Goal: Find specific page/section: Find specific page/section

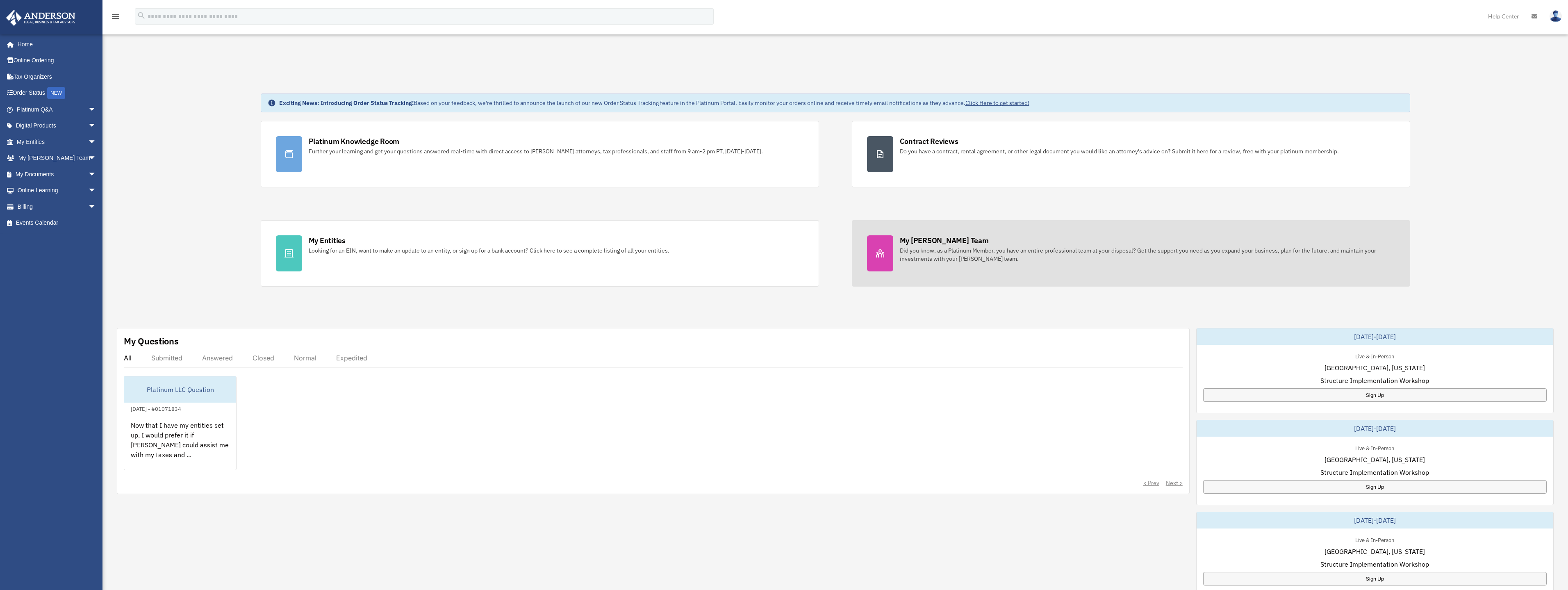
click at [1004, 256] on div "Did you know, as a Platinum Member, you have an entire professional team at you…" at bounding box center [1147, 255] width 495 height 16
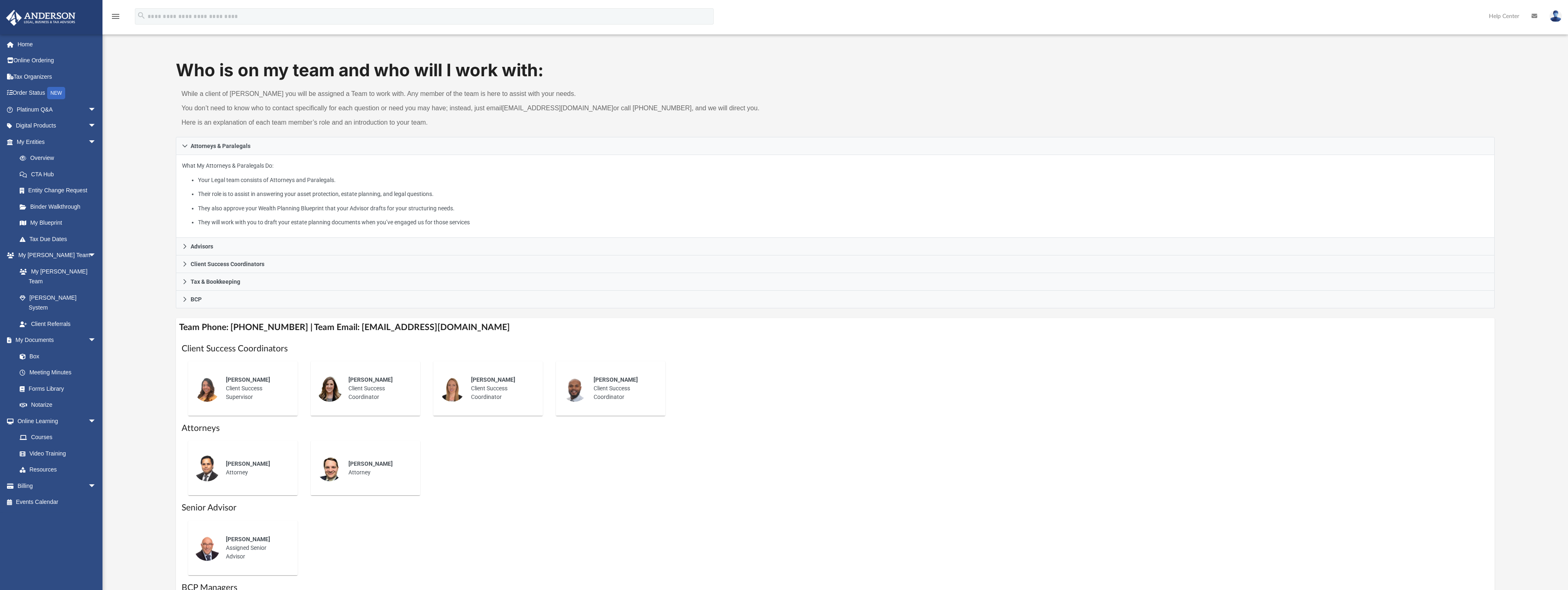
scroll to position [41, 0]
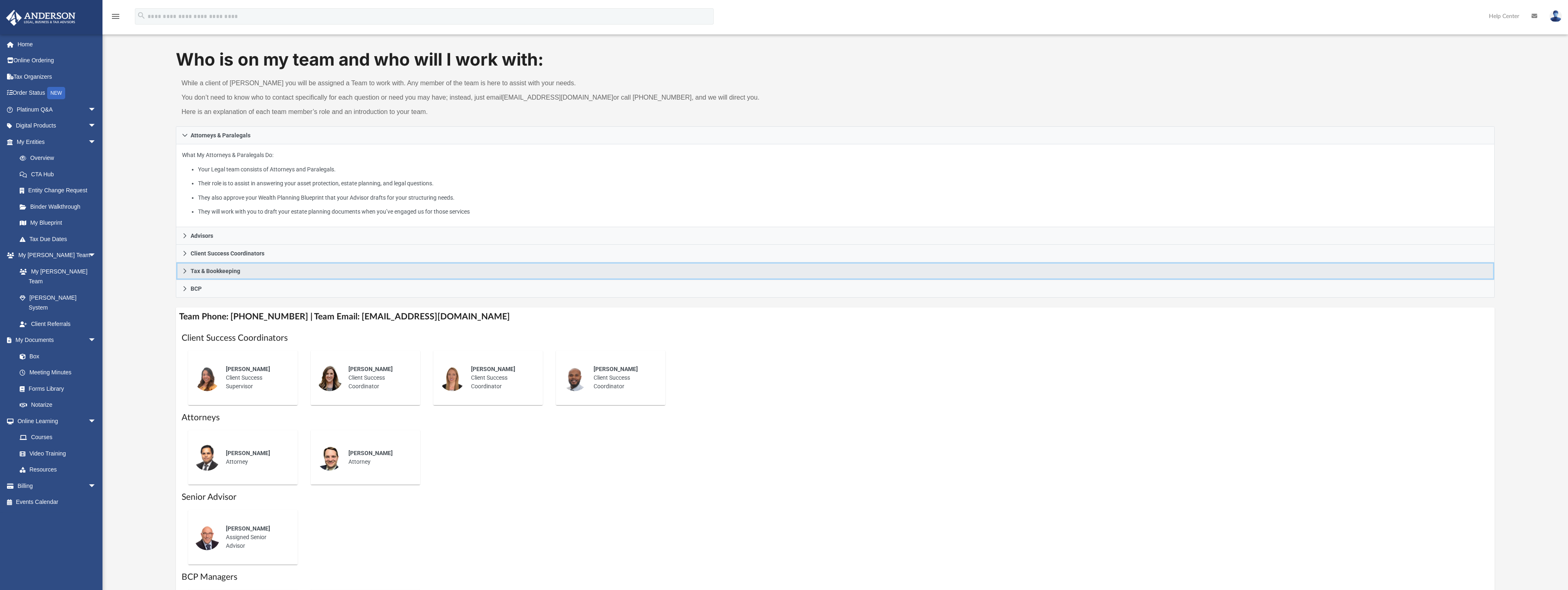
click at [184, 270] on icon at bounding box center [184, 270] width 5 height 5
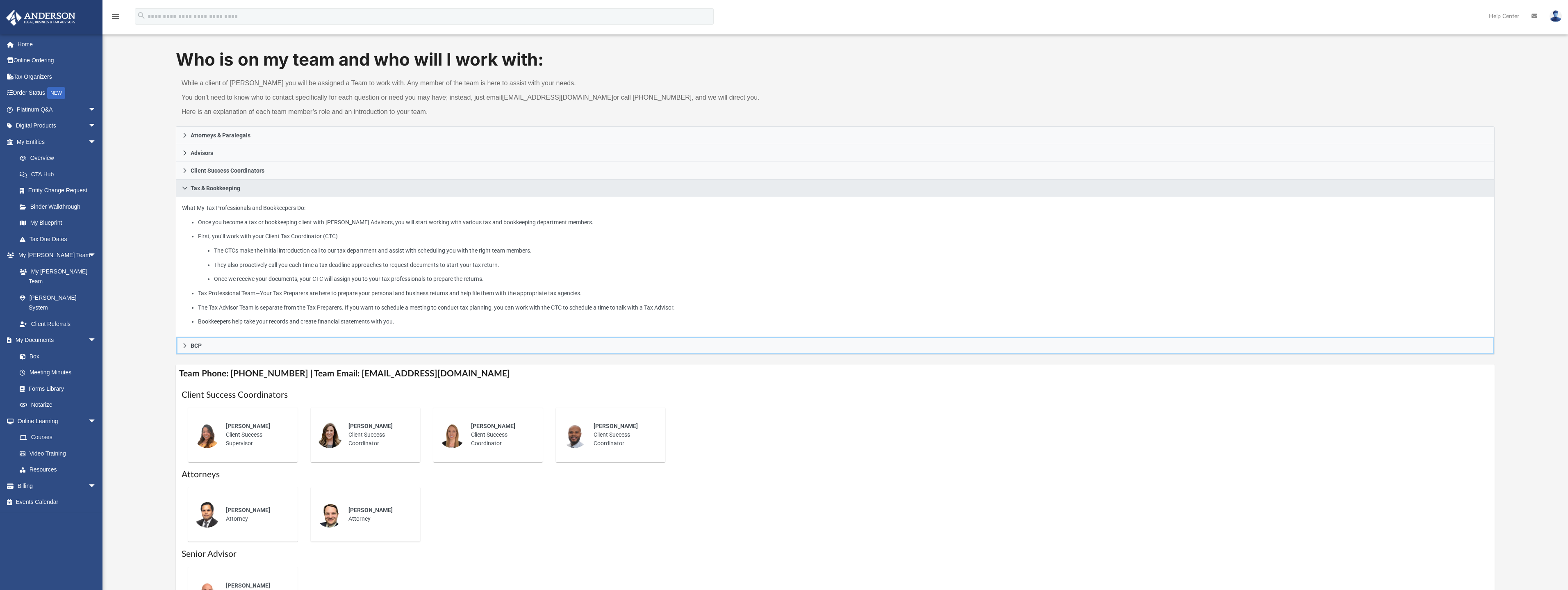
drag, startPoint x: 180, startPoint y: 342, endPoint x: 197, endPoint y: 328, distance: 22.0
click at [180, 342] on link "BCP" at bounding box center [835, 346] width 1319 height 18
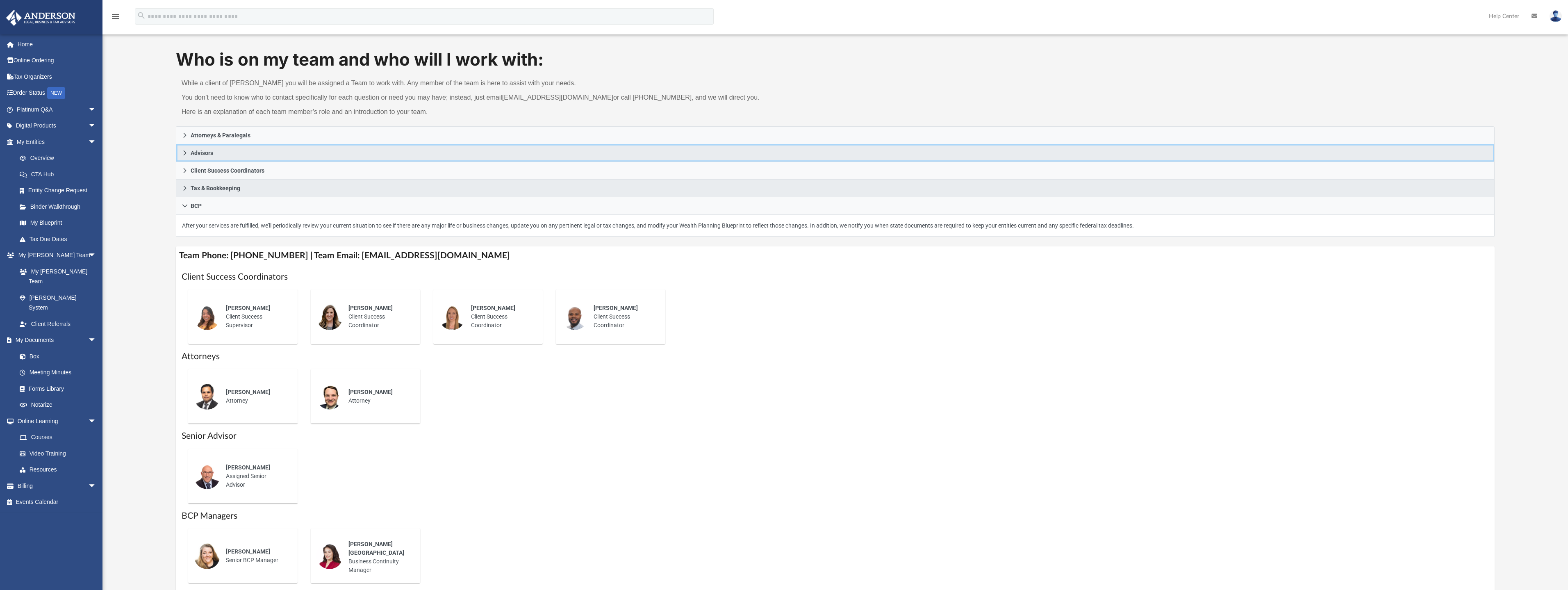
click at [185, 153] on icon at bounding box center [184, 152] width 5 height 5
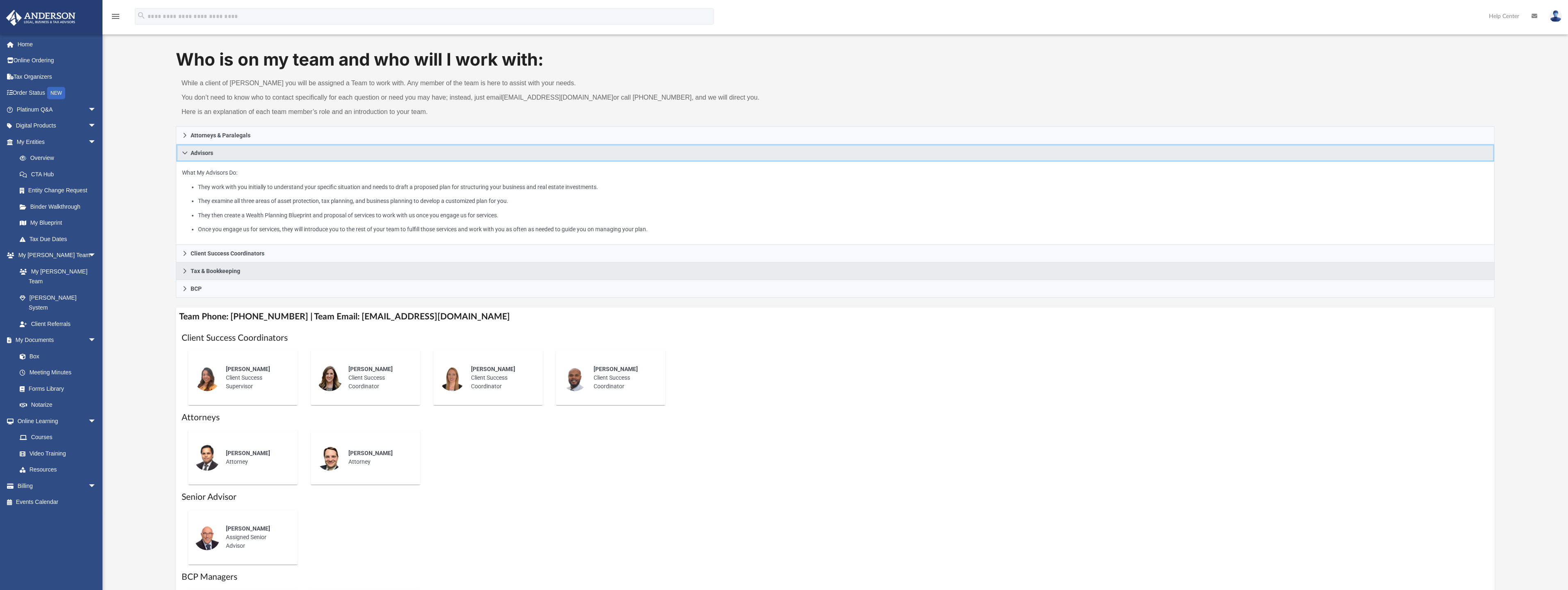
click at [181, 152] on link "Advisors" at bounding box center [835, 153] width 1319 height 18
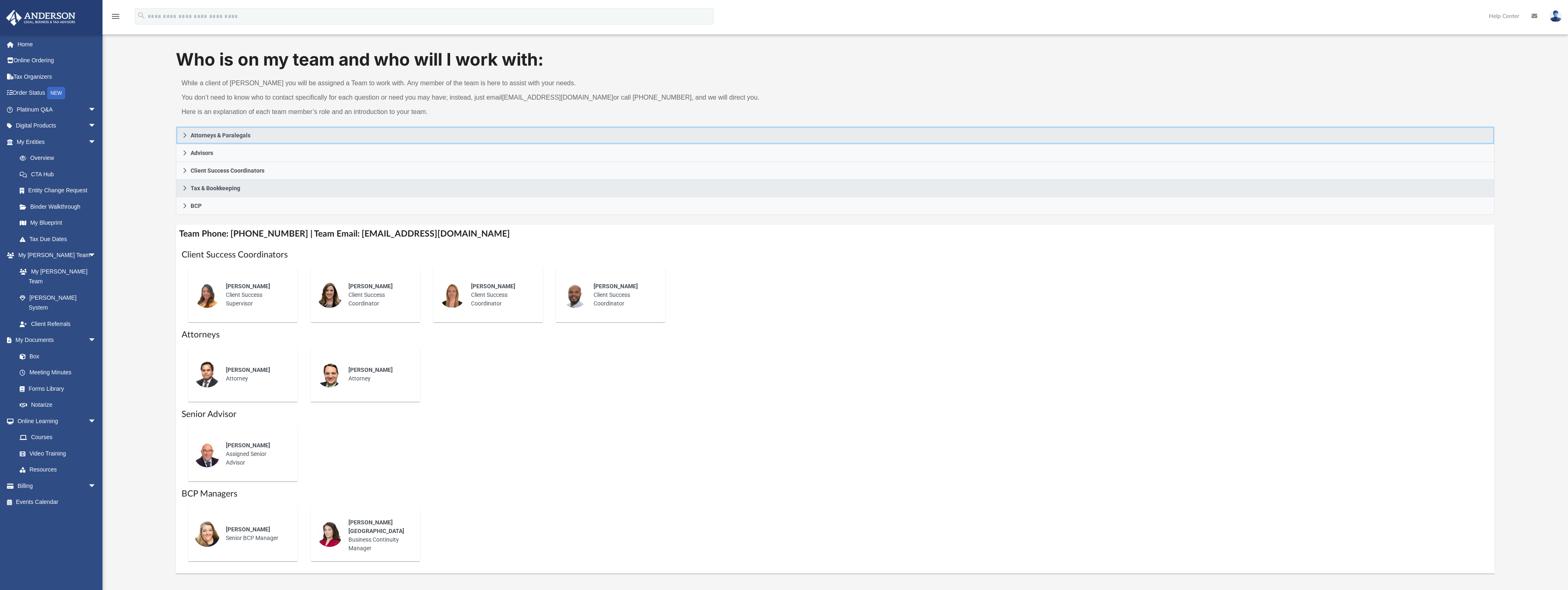
click at [184, 133] on icon at bounding box center [184, 135] width 3 height 5
